Goal: Task Accomplishment & Management: Manage account settings

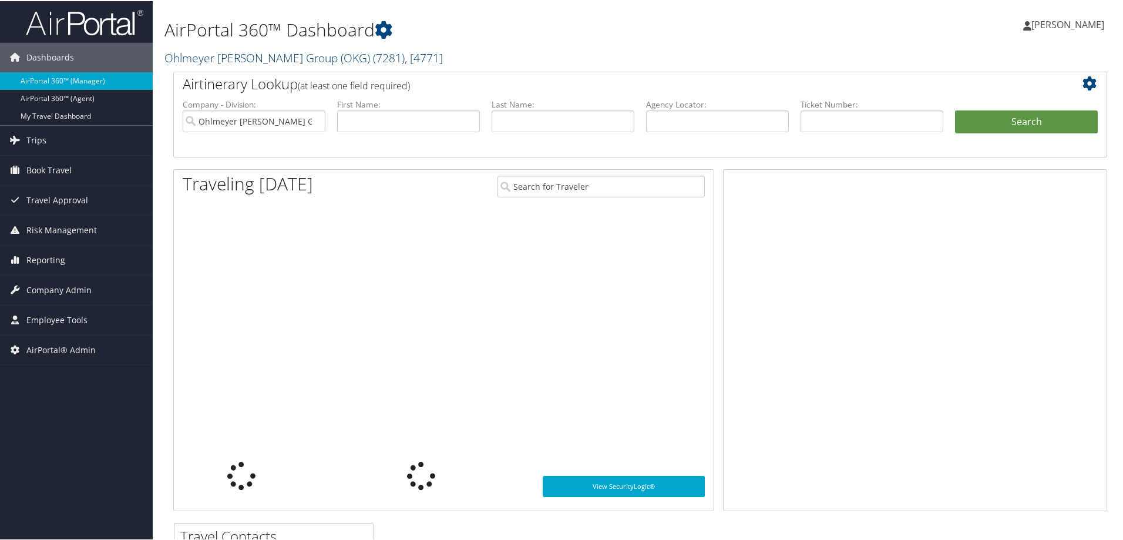
click at [210, 59] on link "Ohlmeyer Kusserow Group (OKG) ( 7281 ) , [ 4771 ]" at bounding box center [303, 57] width 278 height 16
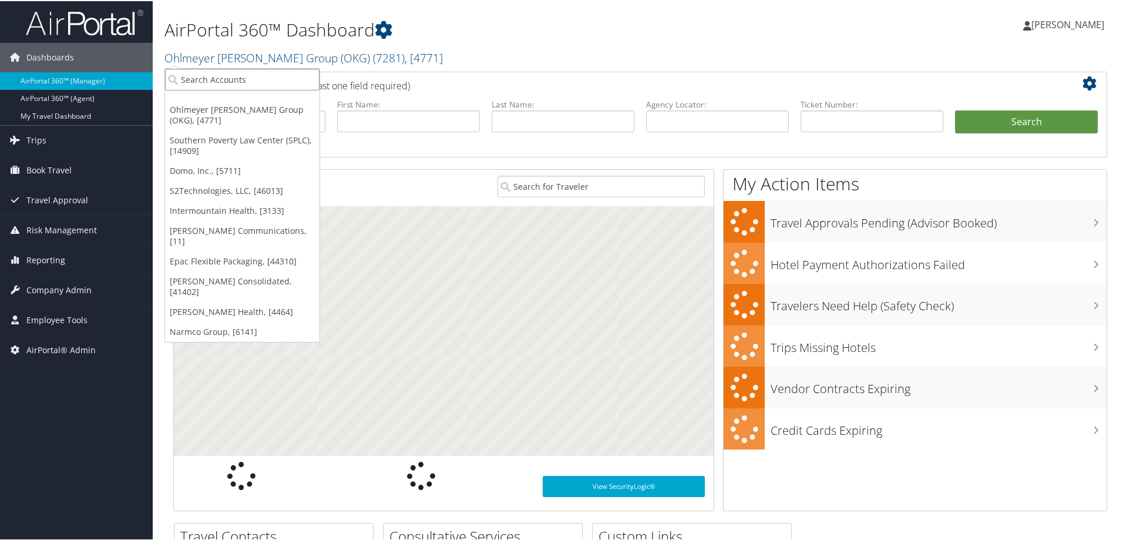
click at [206, 78] on input "search" at bounding box center [242, 79] width 154 height 22
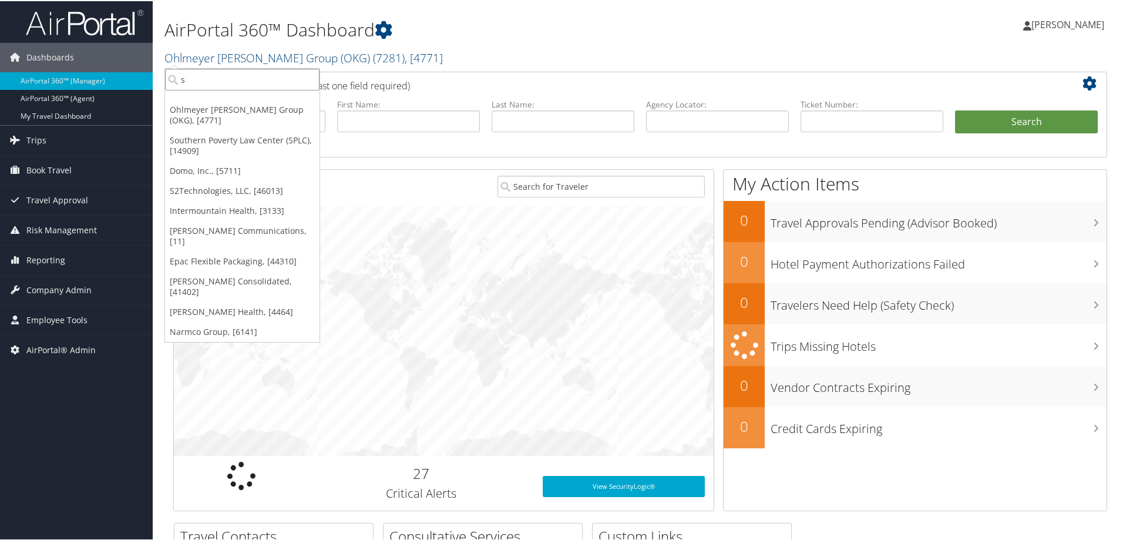
type input "s2"
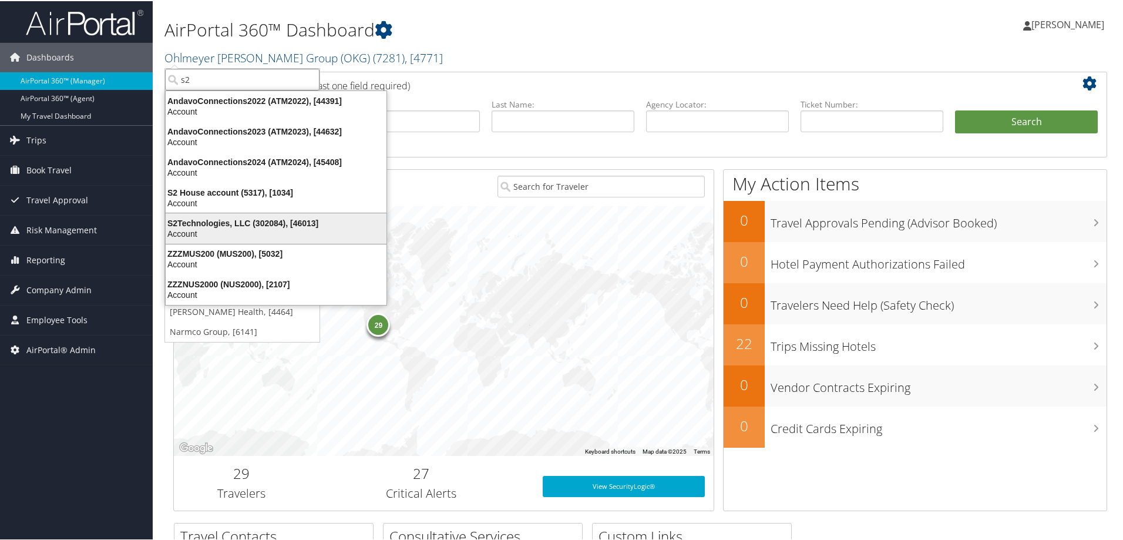
click at [220, 225] on div "S2Technologies, LLC (302084), [46013]" at bounding box center [276, 222] width 235 height 11
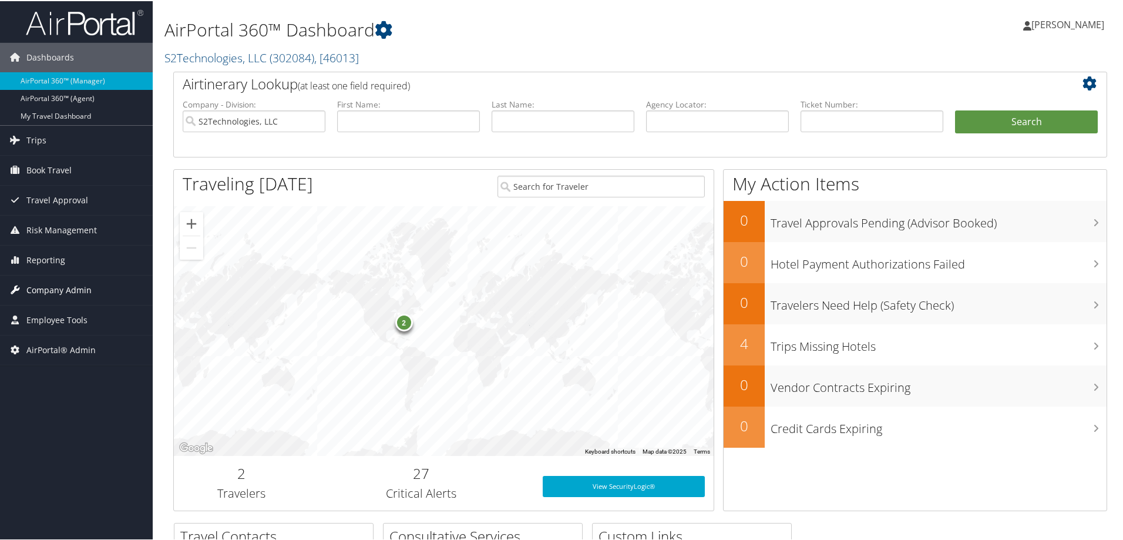
click at [76, 287] on span "Company Admin" at bounding box center [58, 288] width 65 height 29
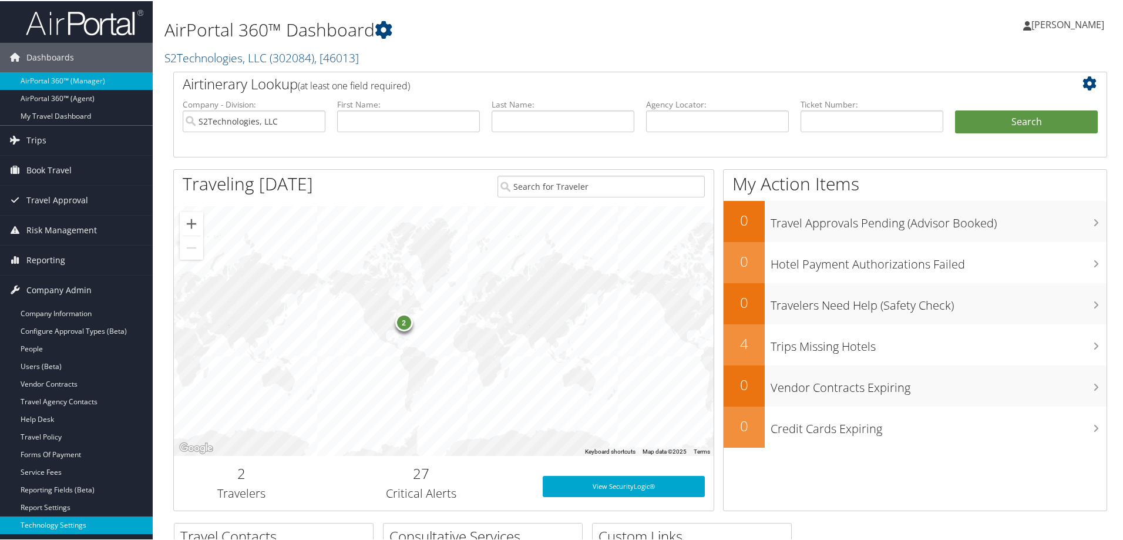
click at [61, 521] on link "Technology Settings" at bounding box center [76, 524] width 153 height 18
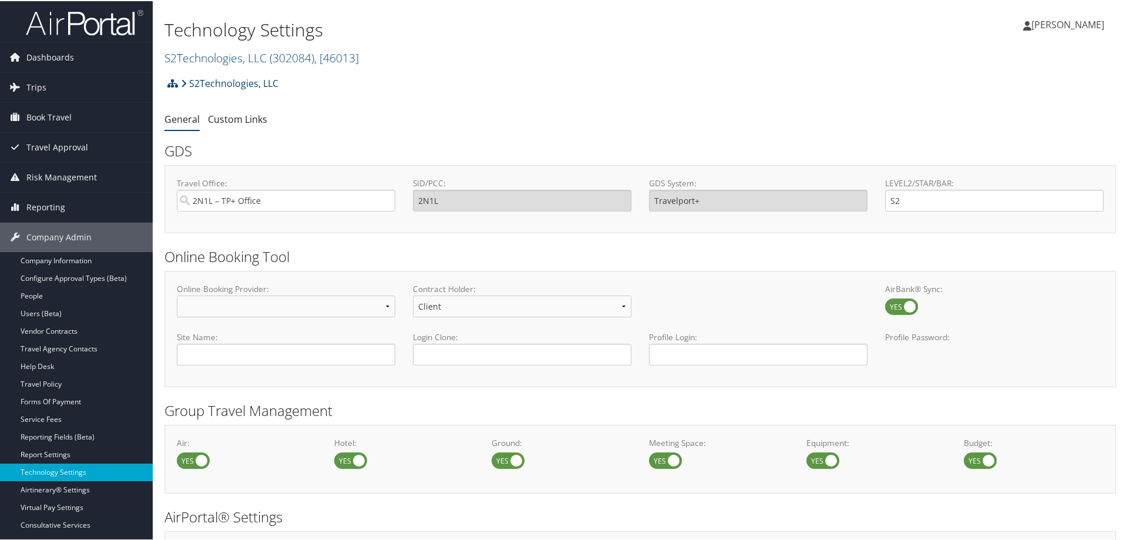
click at [579, 113] on ul "General Custom Links" at bounding box center [639, 118] width 951 height 21
drag, startPoint x: 232, startPoint y: 57, endPoint x: 228, endPoint y: 64, distance: 7.9
click at [232, 59] on link "S2Technologies, LLC ( 302084 ) , [ 46013 ]" at bounding box center [261, 57] width 194 height 16
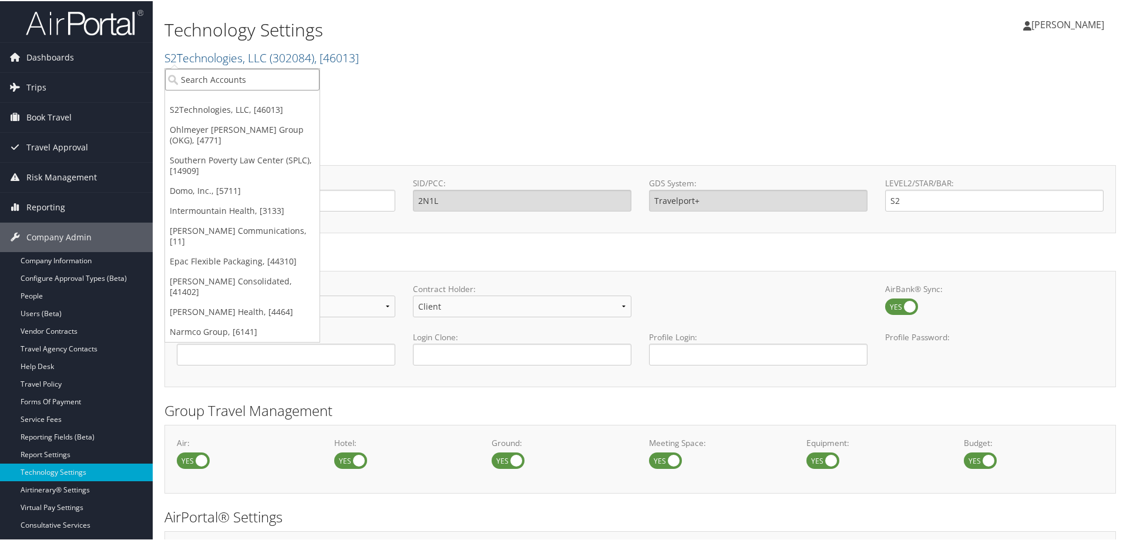
click at [220, 82] on input "search" at bounding box center [242, 79] width 154 height 22
type input "doner"
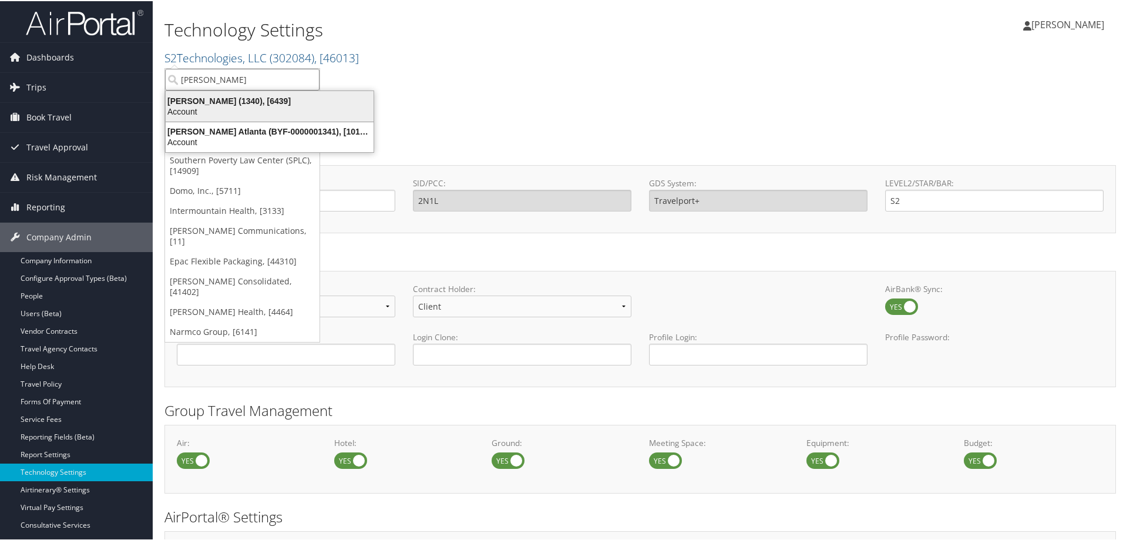
click at [184, 100] on div "Doner (1340), [6439]" at bounding box center [270, 100] width 222 height 11
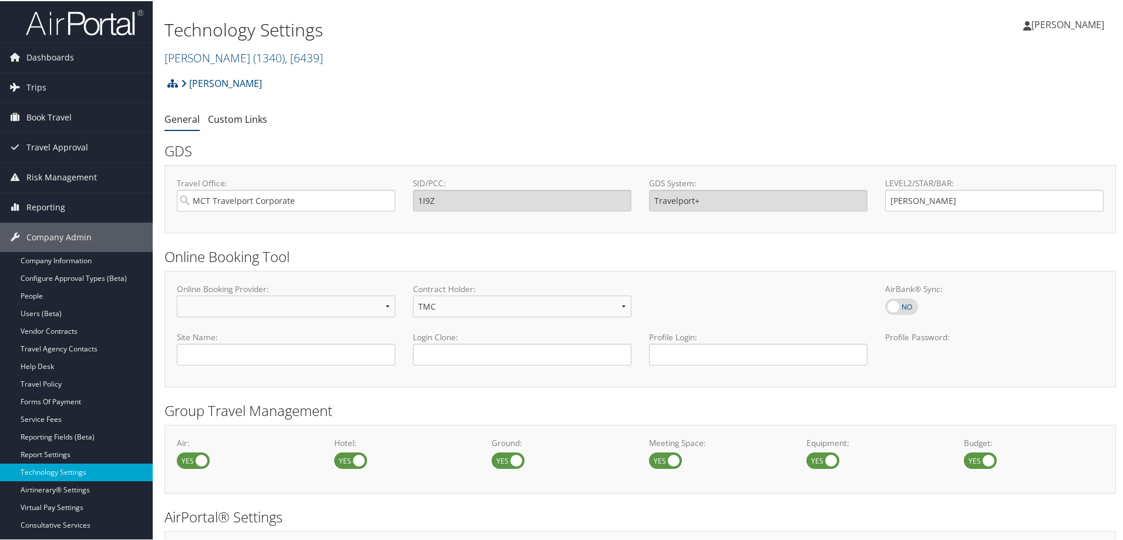
drag, startPoint x: 180, startPoint y: 52, endPoint x: 182, endPoint y: 65, distance: 12.5
click at [180, 53] on link "Doner ( 1340 ) , [ 6439 ]" at bounding box center [243, 57] width 159 height 16
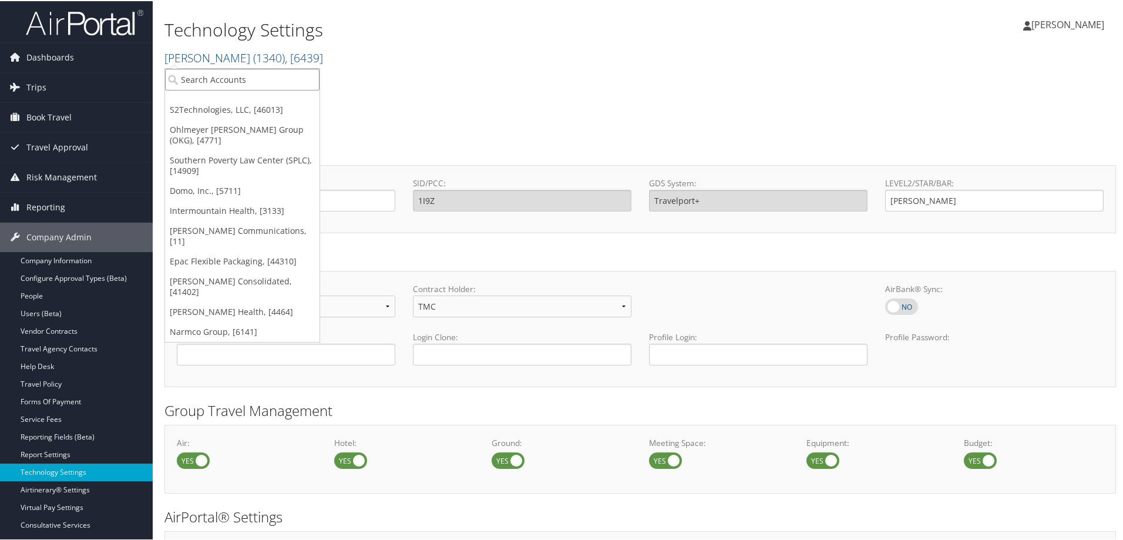
click at [202, 82] on input "search" at bounding box center [242, 79] width 154 height 22
type input "1650"
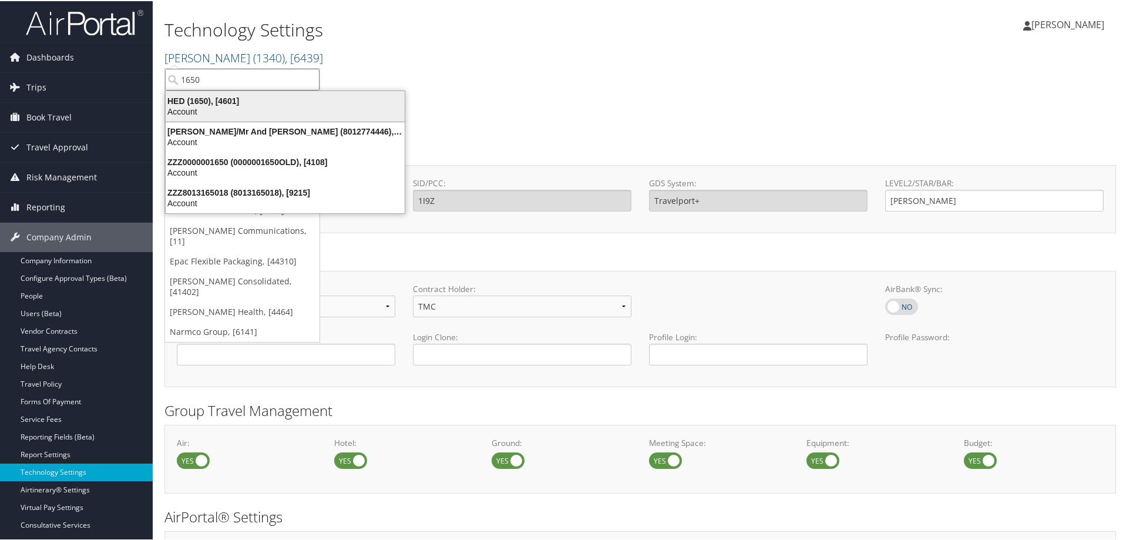
click at [193, 102] on div "HED (1650), [4601]" at bounding box center [285, 100] width 253 height 11
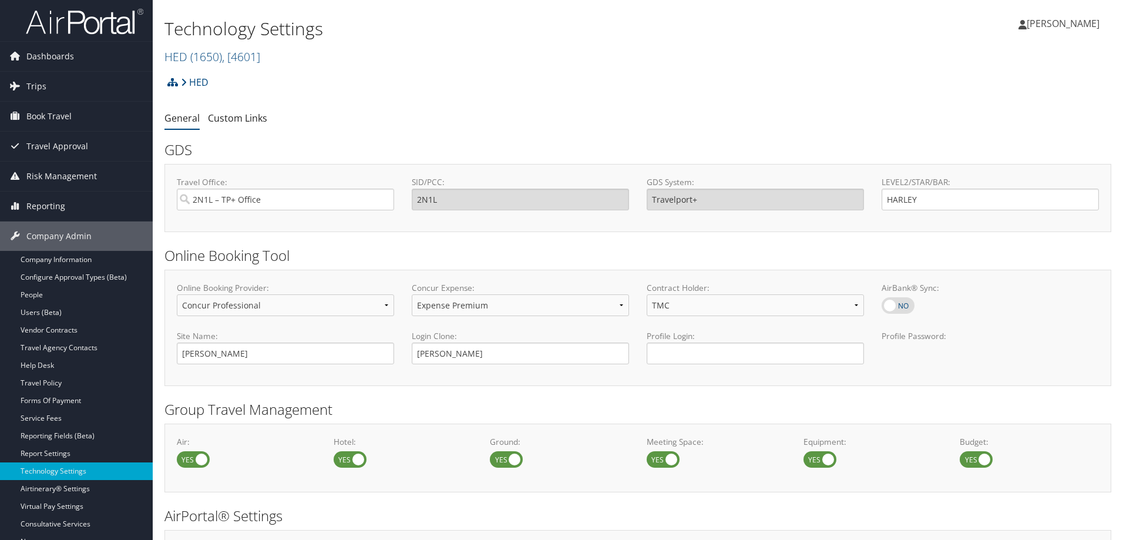
select select "4"
